Goal: Use online tool/utility: Utilize a website feature to perform a specific function

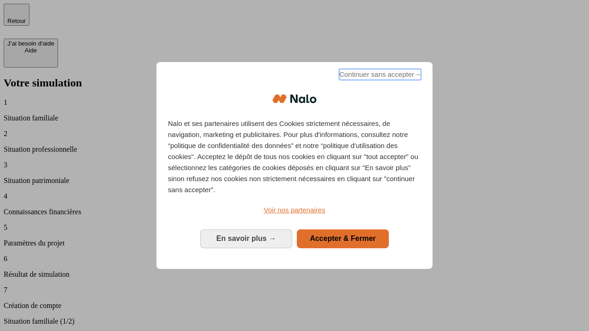
click at [379, 76] on span "Continuer sans accepter →" at bounding box center [380, 74] width 82 height 11
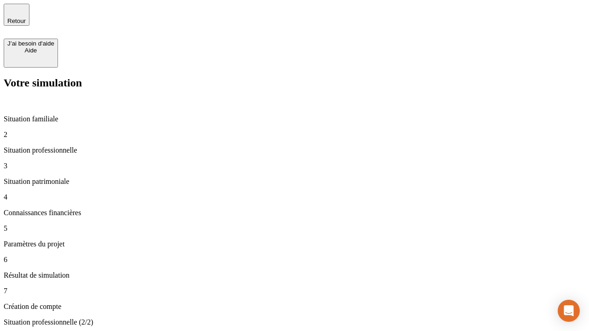
type input "30 000"
type input "0"
type input "1 000"
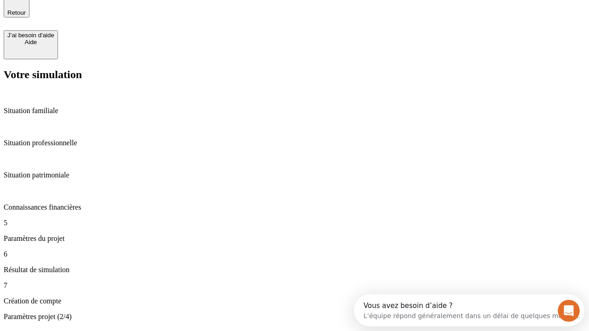
type input "40"
type input "64"
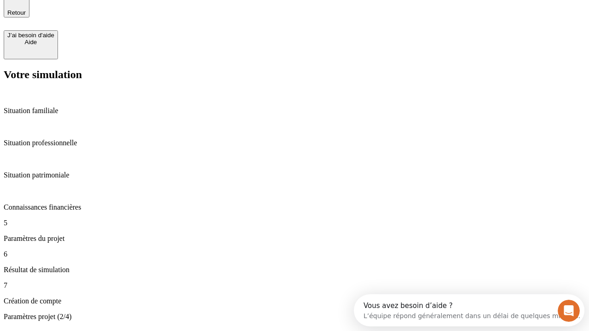
type input "200 000"
type input "640"
